Goal: Task Accomplishment & Management: Manage account settings

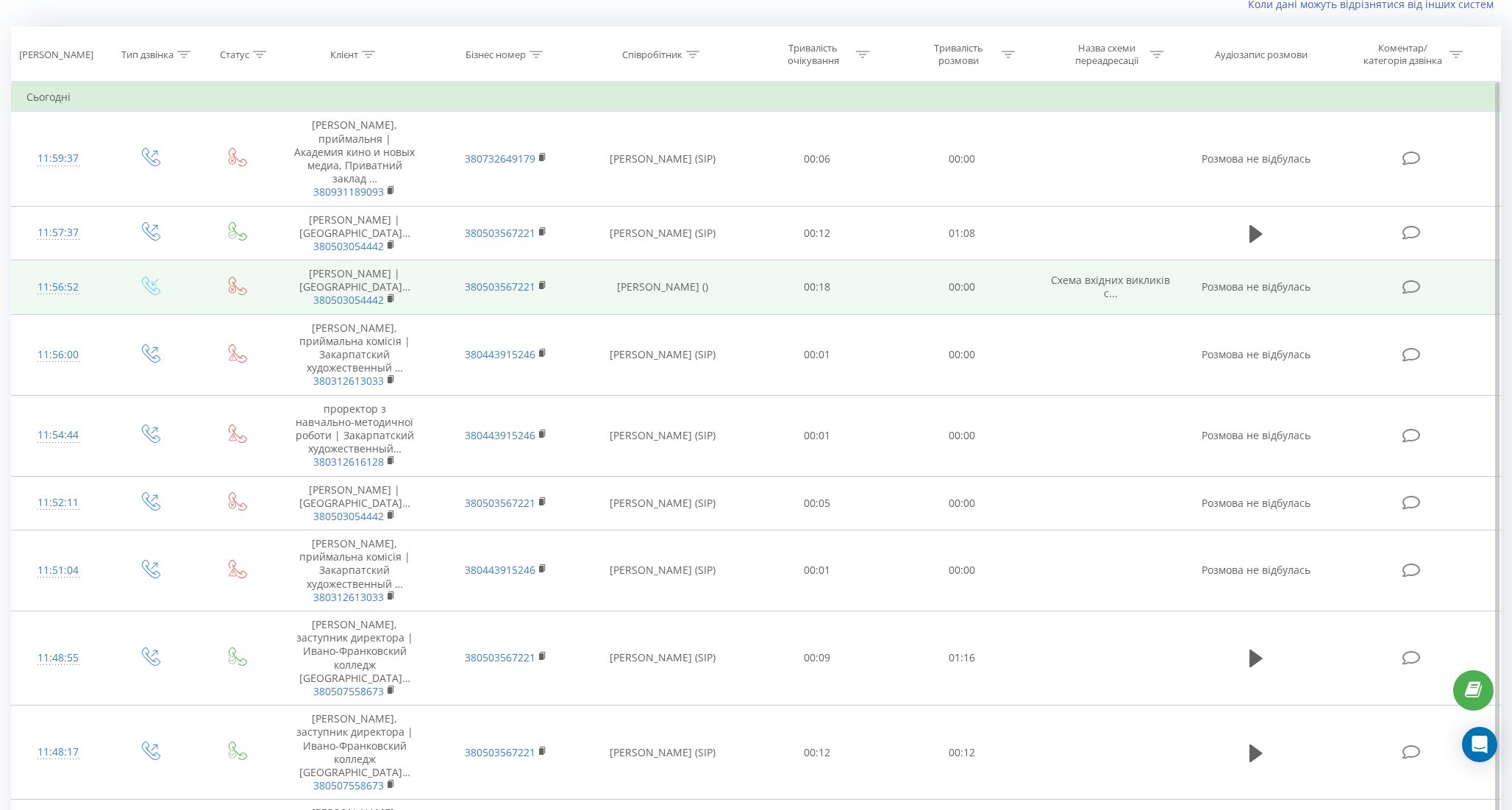
scroll to position [108, 0]
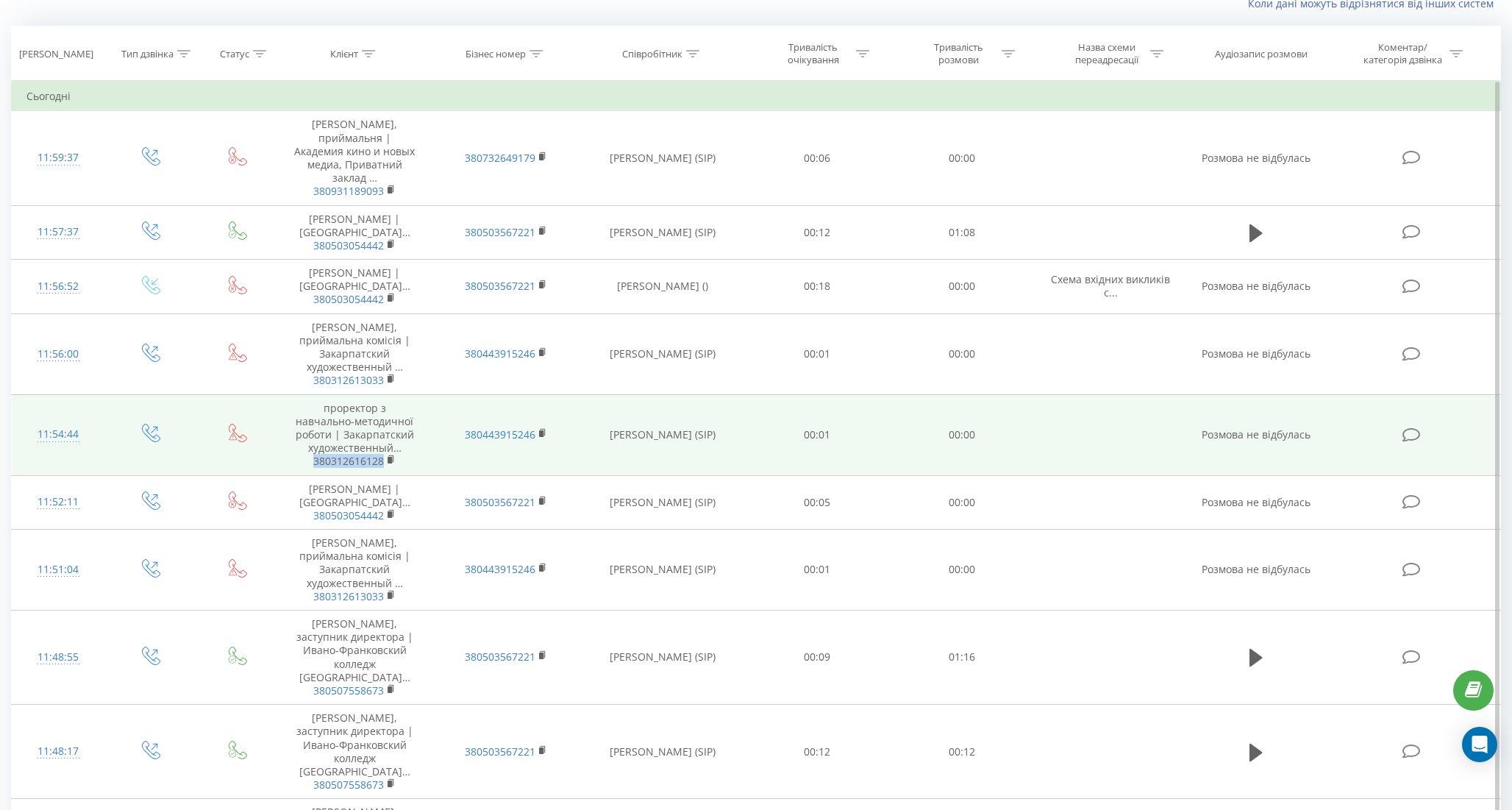
drag, startPoint x: 298, startPoint y: 533, endPoint x: 385, endPoint y: 533, distance: 87.0
click at [387, 468] on span "380312616128" at bounding box center [355, 461] width 122 height 13
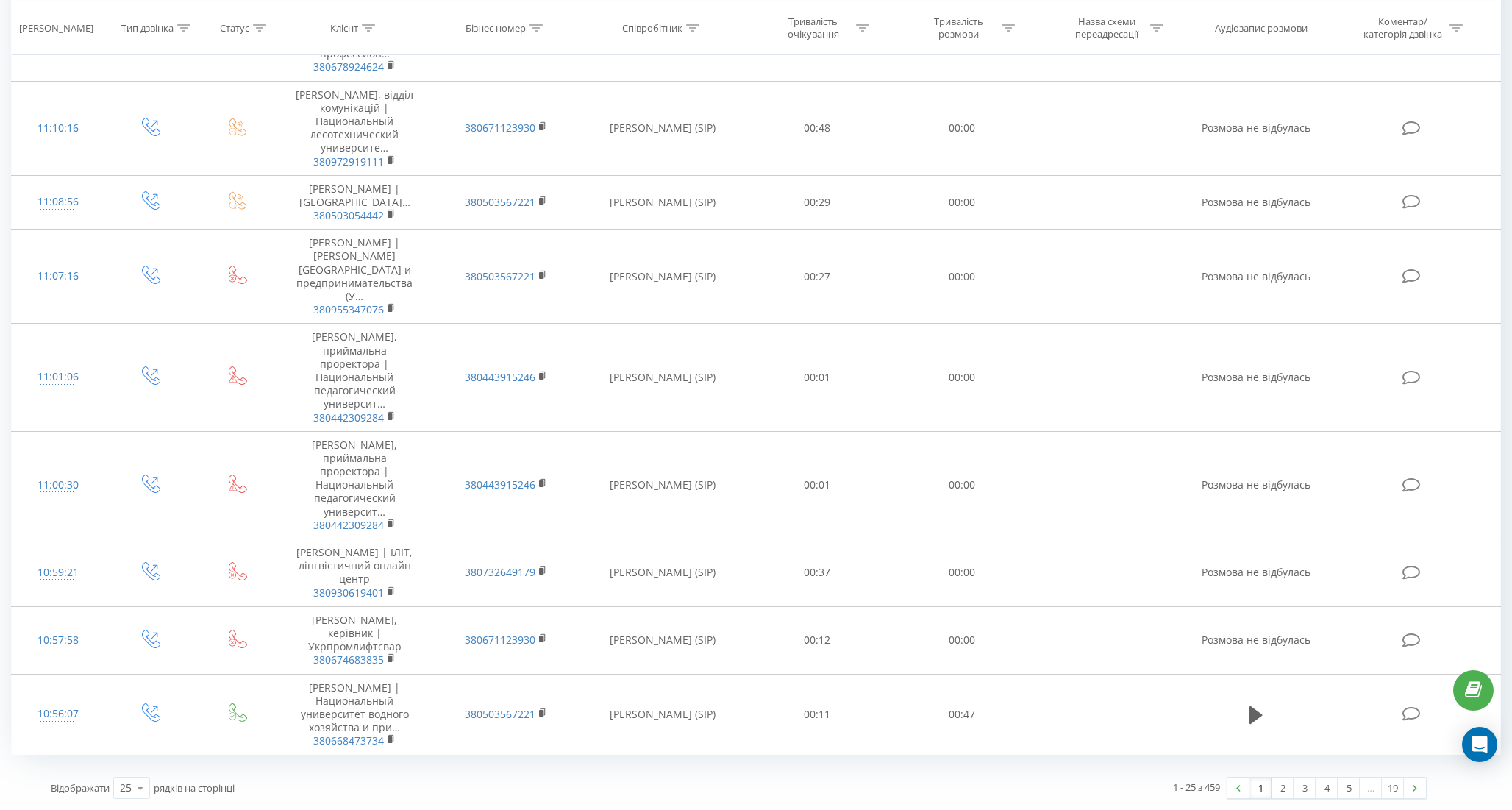
scroll to position [1527, 0]
click at [1287, 787] on link "2" at bounding box center [1282, 787] width 22 height 21
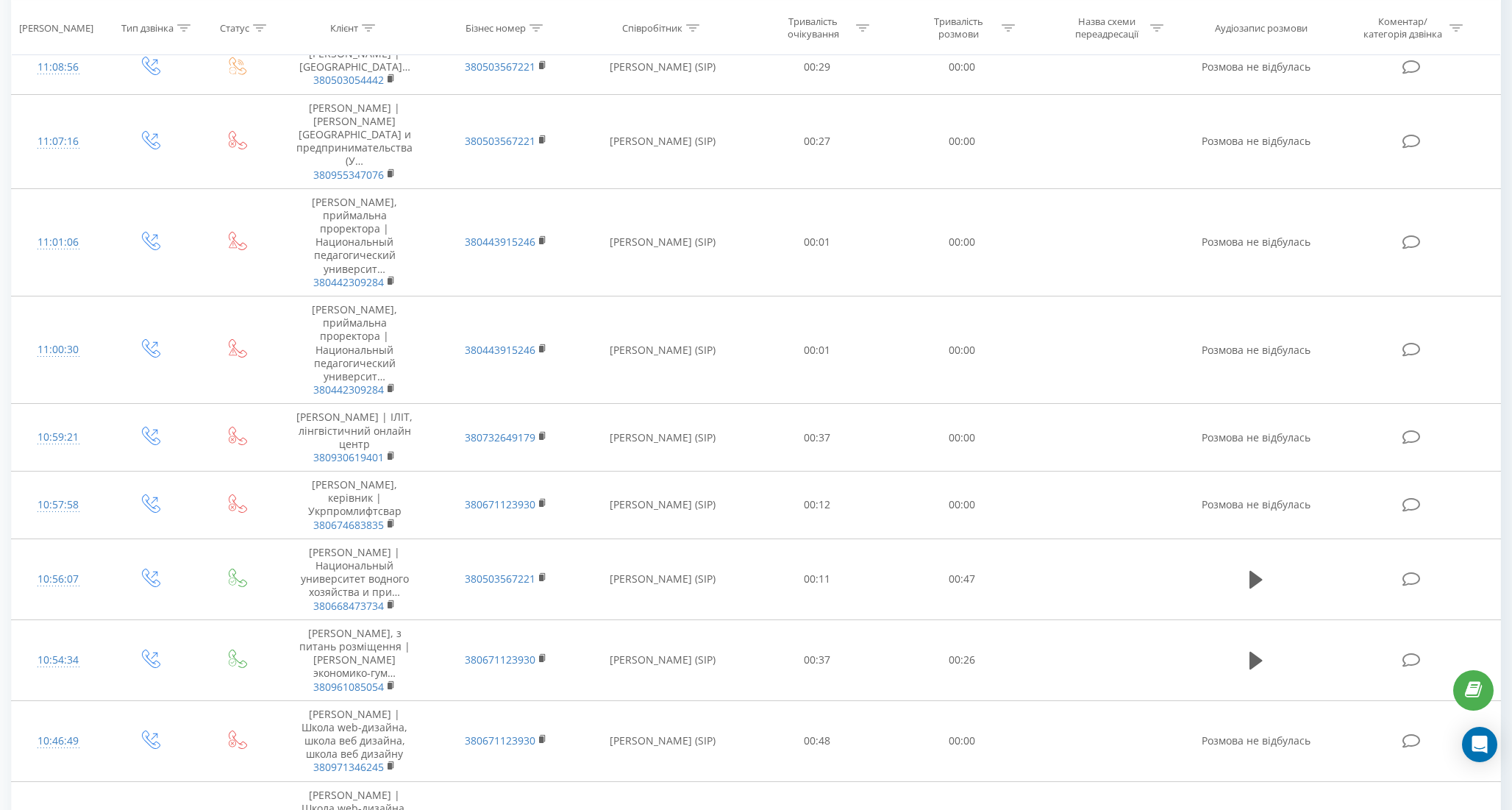
scroll to position [1460, 0]
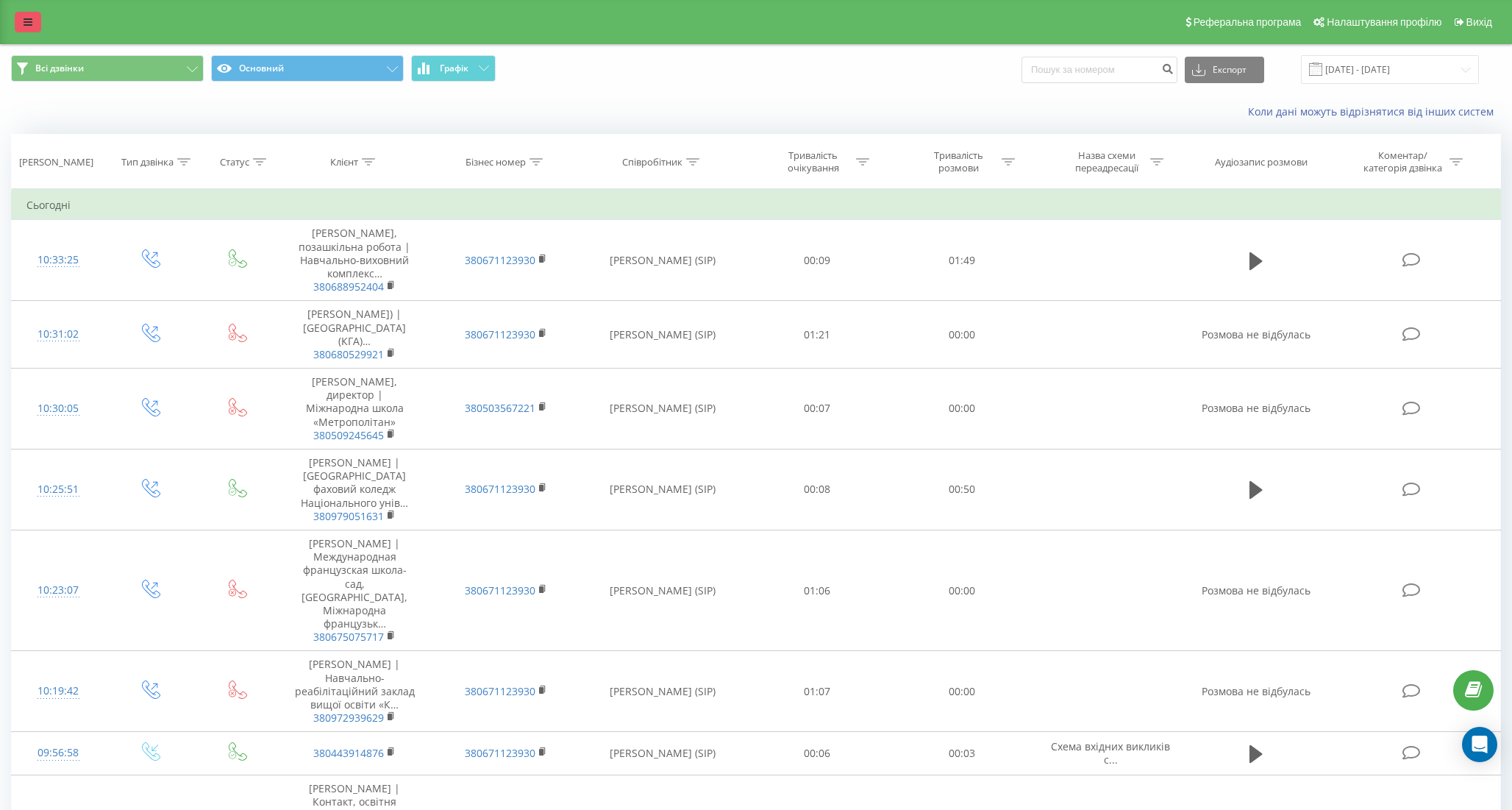
click at [29, 28] on link at bounding box center [28, 23] width 26 height 21
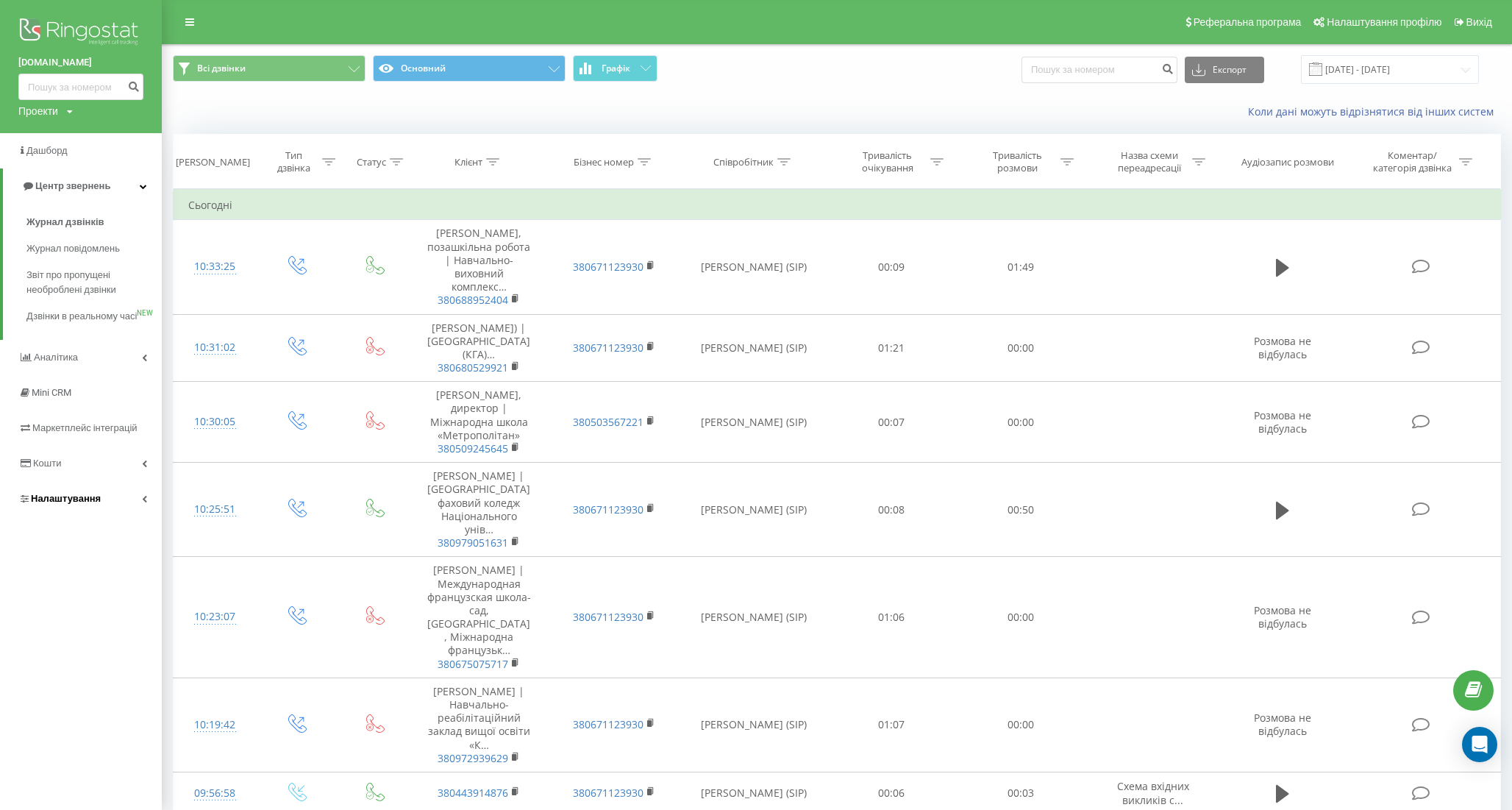
click at [86, 504] on span "Налаштування" at bounding box center [66, 498] width 70 height 11
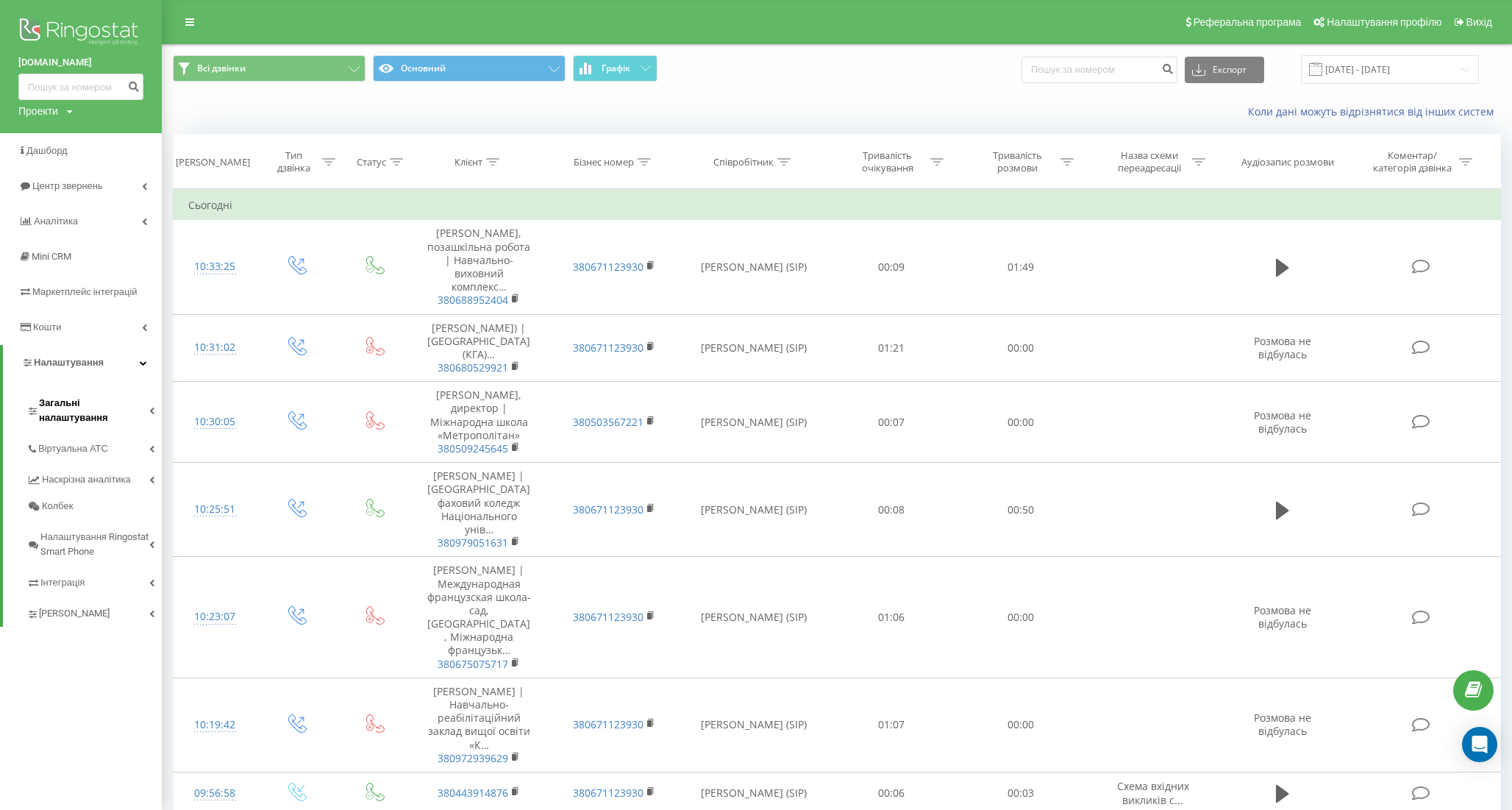
click at [143, 401] on span "Загальні налаштування" at bounding box center [94, 410] width 110 height 30
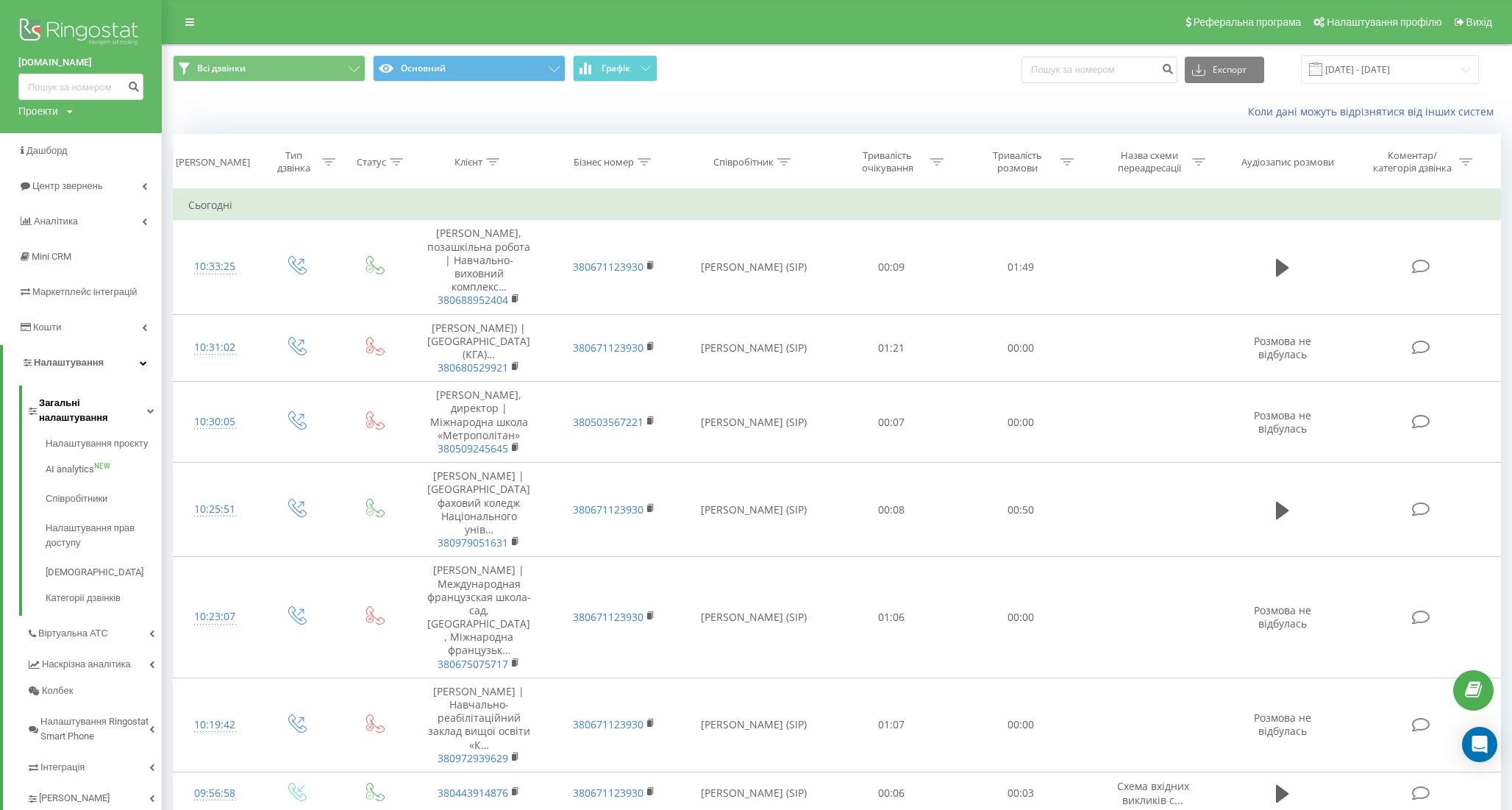
click at [123, 405] on span "Загальні налаштування" at bounding box center [93, 410] width 108 height 30
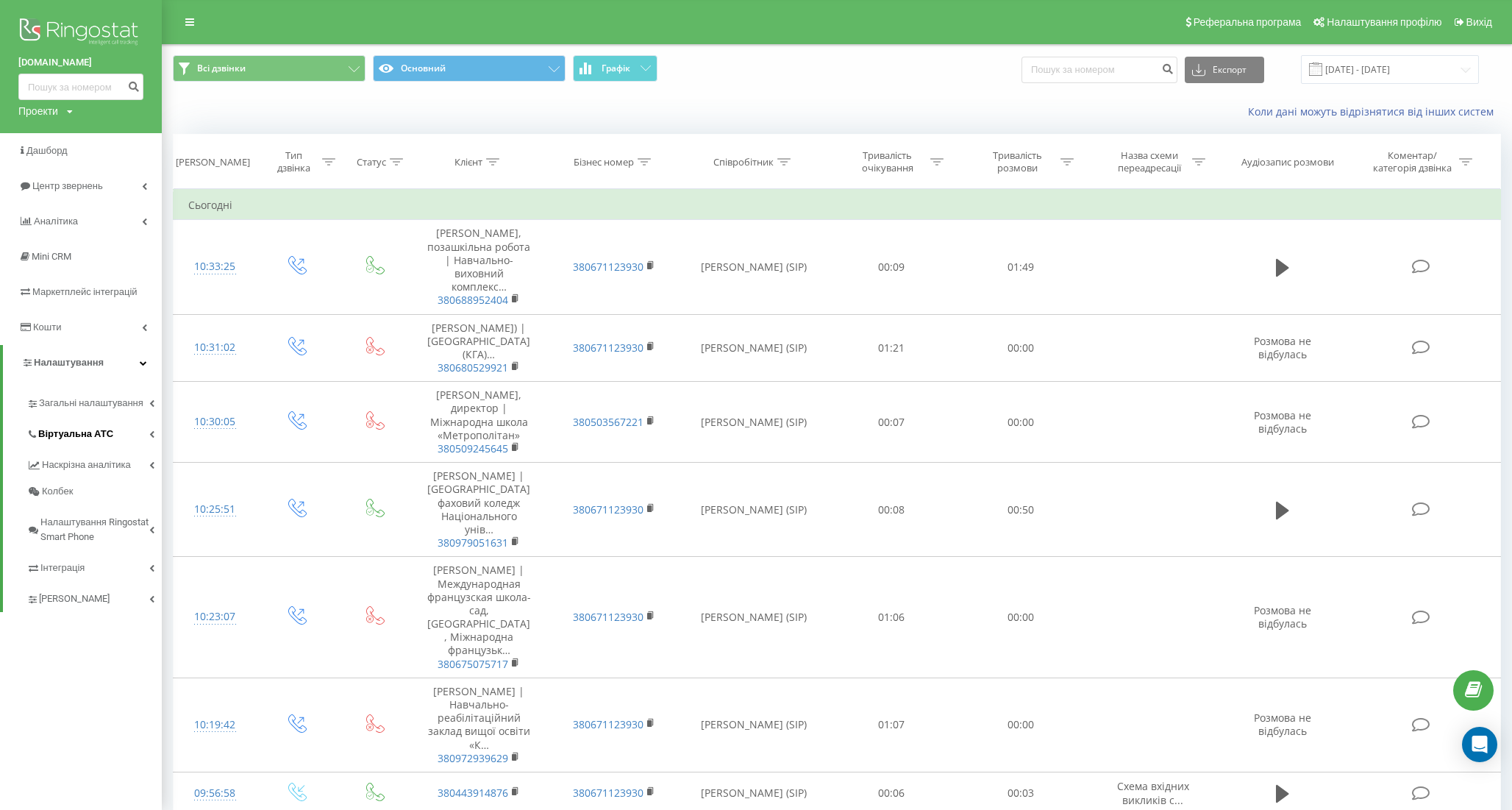
click at [119, 441] on link "Віртуальна АТС" at bounding box center [94, 432] width 136 height 31
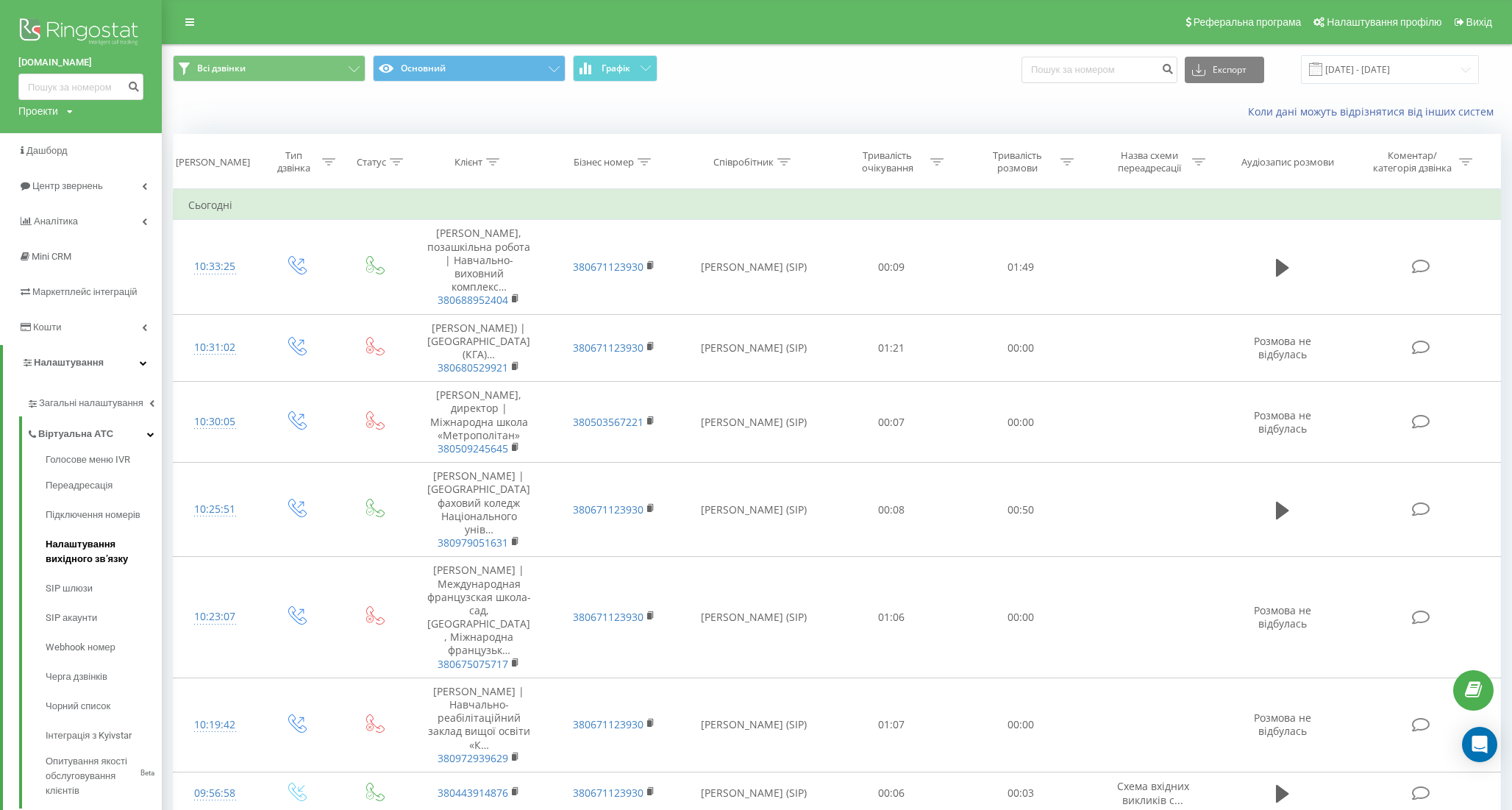
click at [90, 548] on span "Налаштування вихідного зв’язку" at bounding box center [99, 552] width 109 height 30
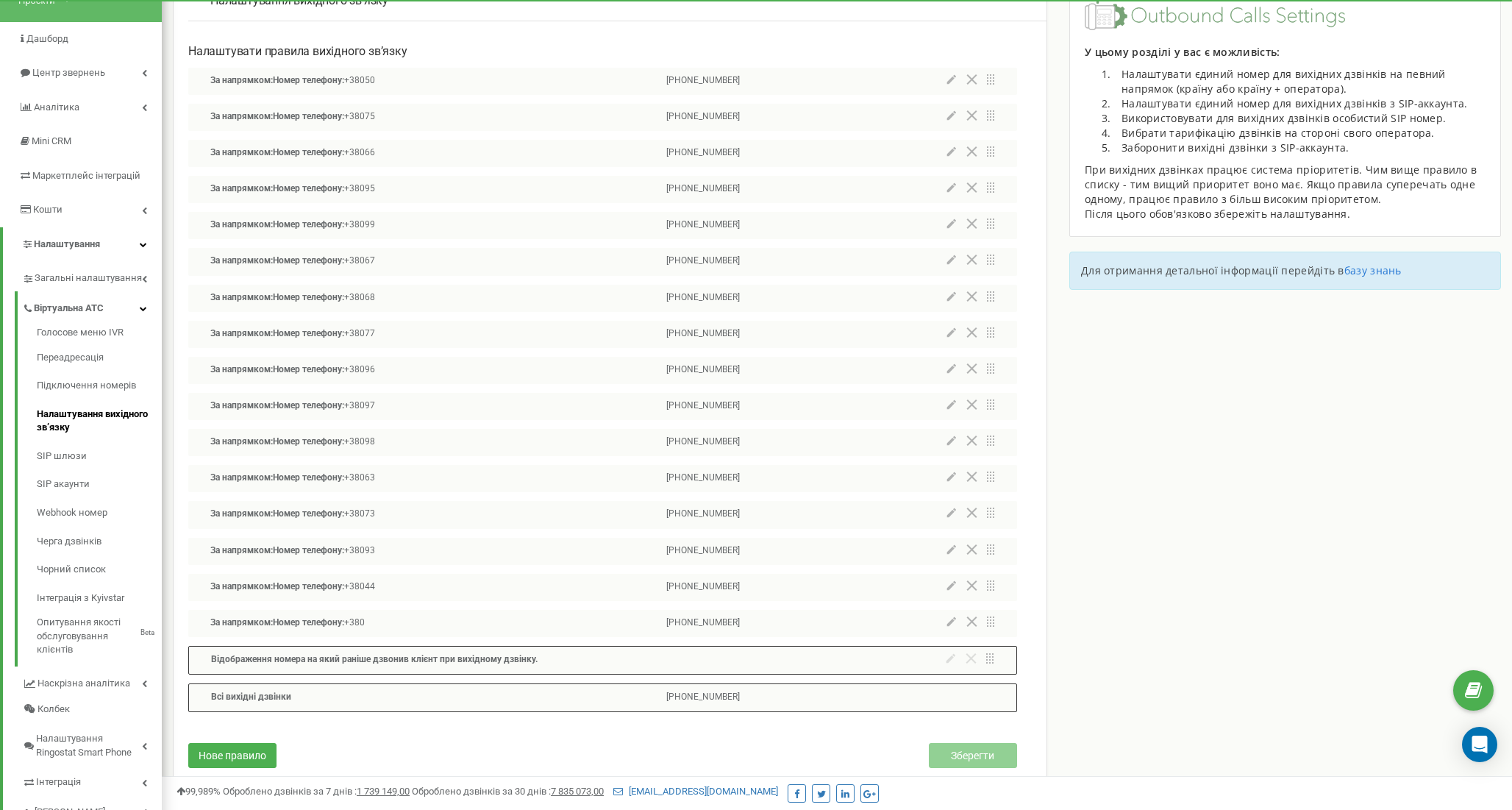
scroll to position [112, 0]
